Goal: Check status: Check status

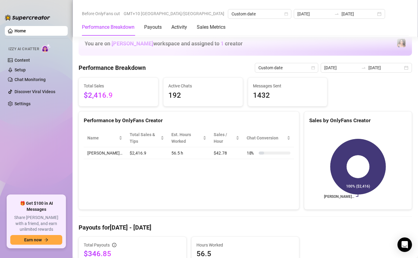
scroll to position [199, 0]
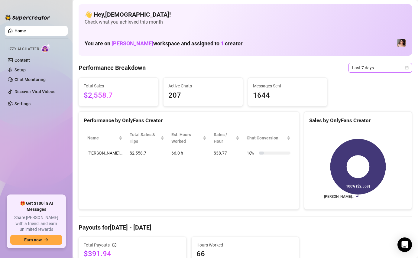
click at [392, 68] on span "Last 7 days" at bounding box center [380, 67] width 56 height 9
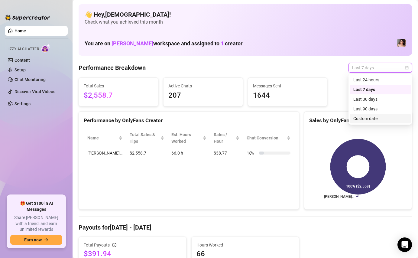
click at [375, 115] on div "Custom date" at bounding box center [381, 118] width 54 height 7
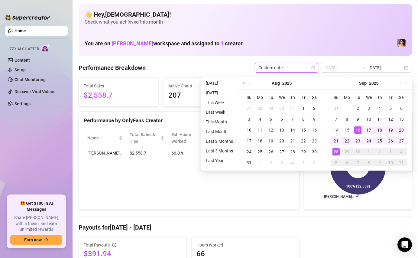
type input "[DATE]"
click at [350, 138] on div "22" at bounding box center [347, 140] width 7 height 7
click at [337, 152] on div "28" at bounding box center [336, 151] width 7 height 7
type input "[DATE]"
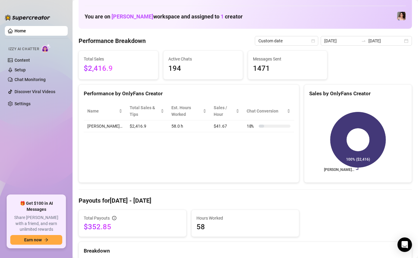
scroll to position [25, 0]
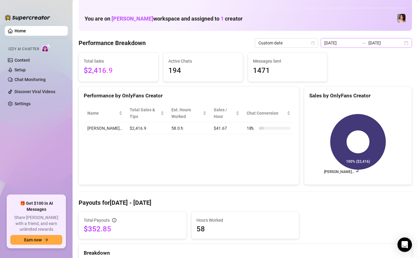
click at [406, 41] on div "2025-09-22 2025-09-28" at bounding box center [366, 43] width 91 height 10
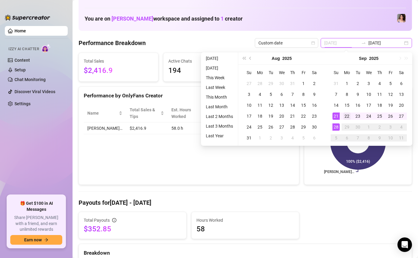
type input "[DATE]"
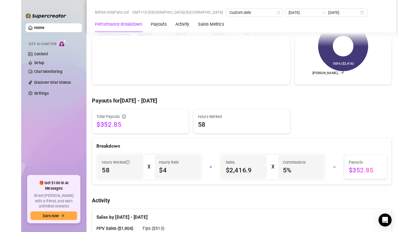
scroll to position [116, 0]
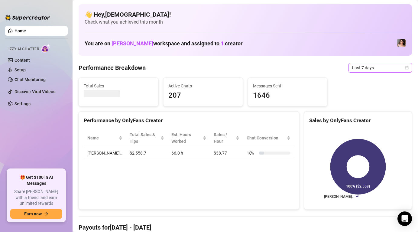
click at [375, 72] on span "Last 7 days" at bounding box center [380, 67] width 56 height 9
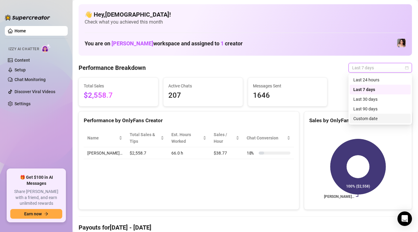
click at [384, 116] on div "Custom date" at bounding box center [381, 118] width 54 height 7
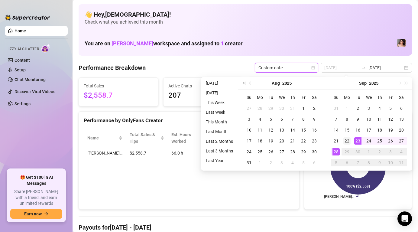
type input "[DATE]"
click at [350, 138] on div "22" at bounding box center [347, 140] width 7 height 7
click at [335, 152] on div "28" at bounding box center [336, 151] width 7 height 7
type input "[DATE]"
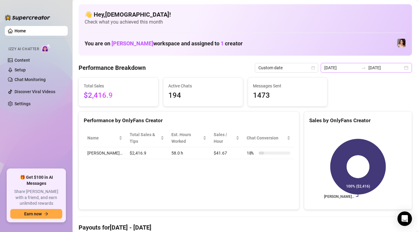
click at [406, 70] on div "[DATE] [DATE]" at bounding box center [366, 68] width 91 height 10
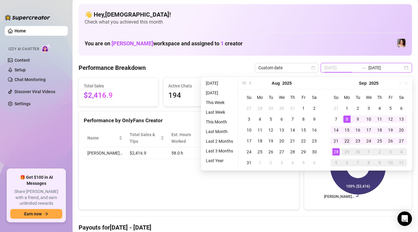
type input "[DATE]"
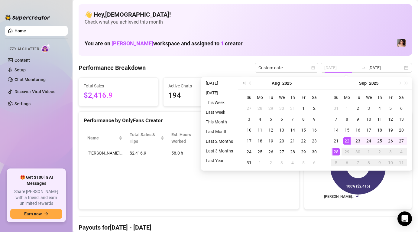
click at [345, 142] on div "22" at bounding box center [347, 140] width 7 height 7
type input "[DATE]"
click at [336, 153] on div "28" at bounding box center [336, 151] width 7 height 7
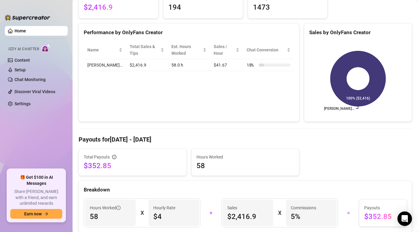
scroll to position [91, 0]
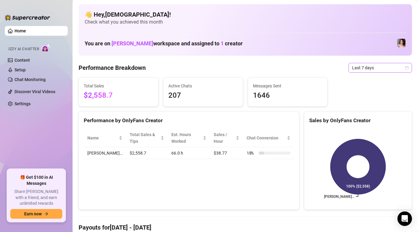
click at [359, 69] on span "Last 7 days" at bounding box center [380, 67] width 56 height 9
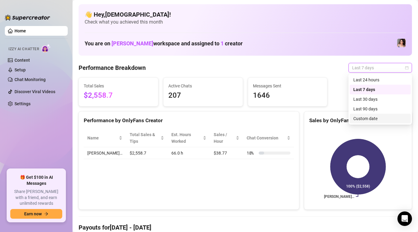
click at [366, 120] on div "Custom date" at bounding box center [381, 118] width 54 height 7
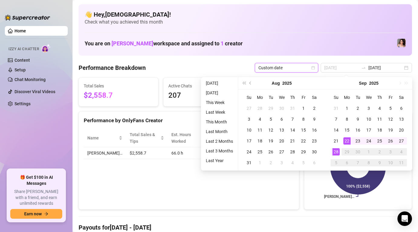
type input "[DATE]"
click at [346, 141] on div "22" at bounding box center [347, 140] width 7 height 7
click at [338, 150] on div "28" at bounding box center [336, 151] width 7 height 7
type input "[DATE]"
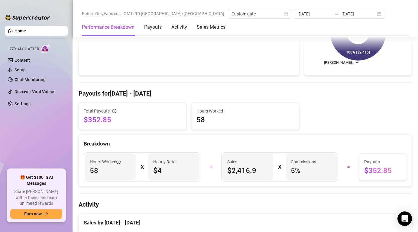
scroll to position [138, 0]
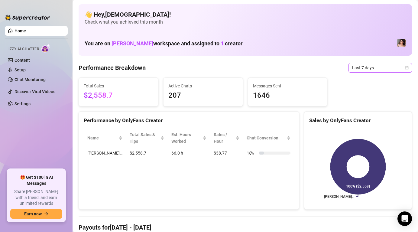
click at [372, 71] on span "Last 7 days" at bounding box center [380, 67] width 56 height 9
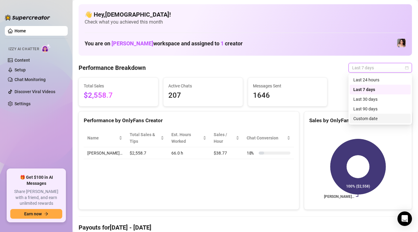
click at [374, 119] on div "Custom date" at bounding box center [381, 118] width 54 height 7
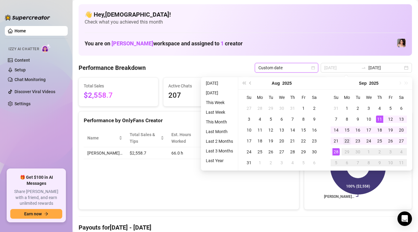
type input "[DATE]"
click at [350, 140] on div "22" at bounding box center [347, 140] width 7 height 7
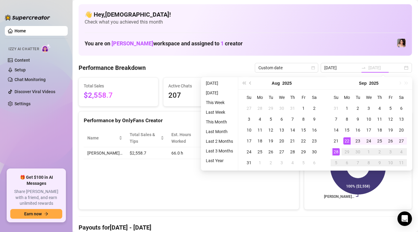
click at [337, 152] on div "28" at bounding box center [336, 151] width 7 height 7
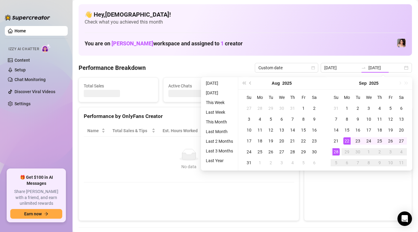
type input "[DATE]"
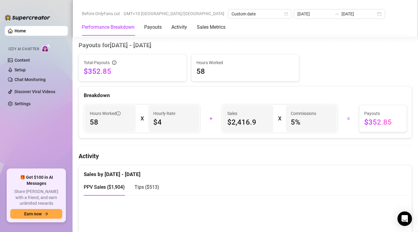
scroll to position [184, 0]
